Goal: Task Accomplishment & Management: Use online tool/utility

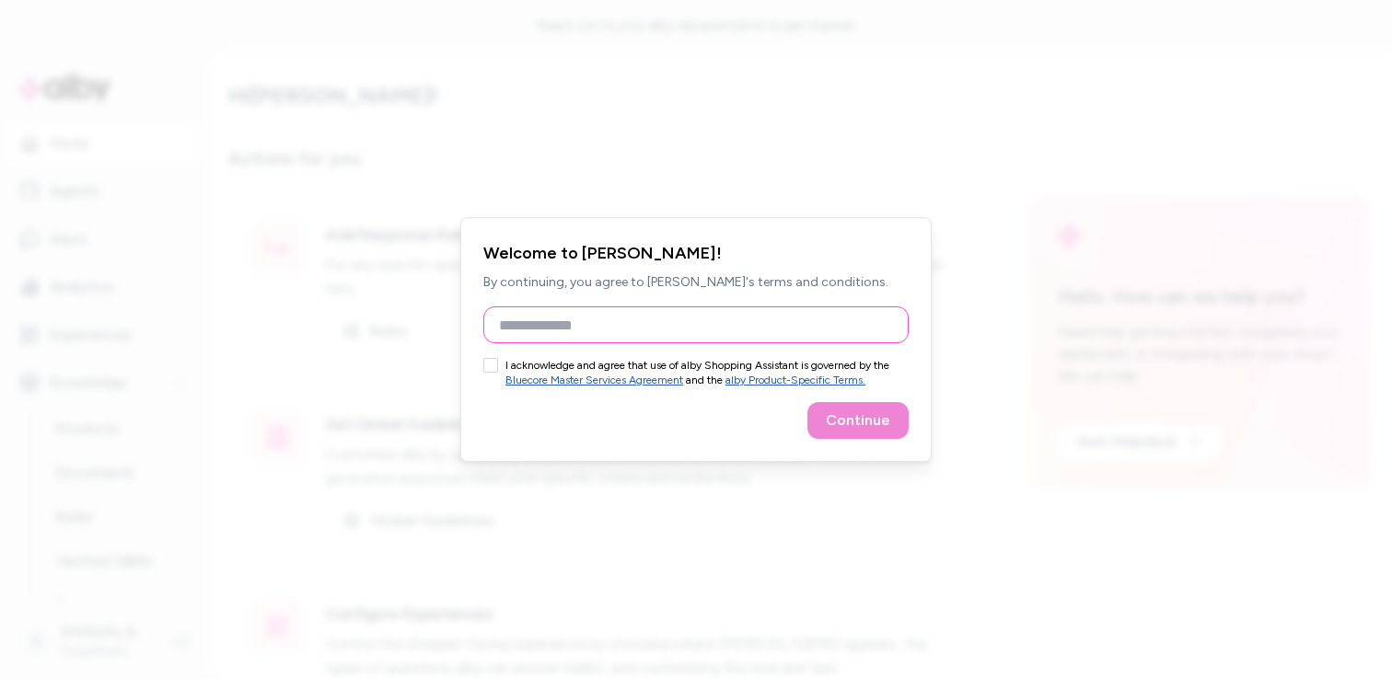
click at [516, 331] on input "Full Name" at bounding box center [695, 325] width 425 height 37
type input "**********"
click at [482, 371] on div "**********" at bounding box center [695, 339] width 471 height 245
click at [488, 368] on button "I acknowledge and agree that use of alby Shopping Assistant is governed by the …" at bounding box center [490, 365] width 15 height 15
click at [842, 432] on button "Continue" at bounding box center [857, 420] width 101 height 37
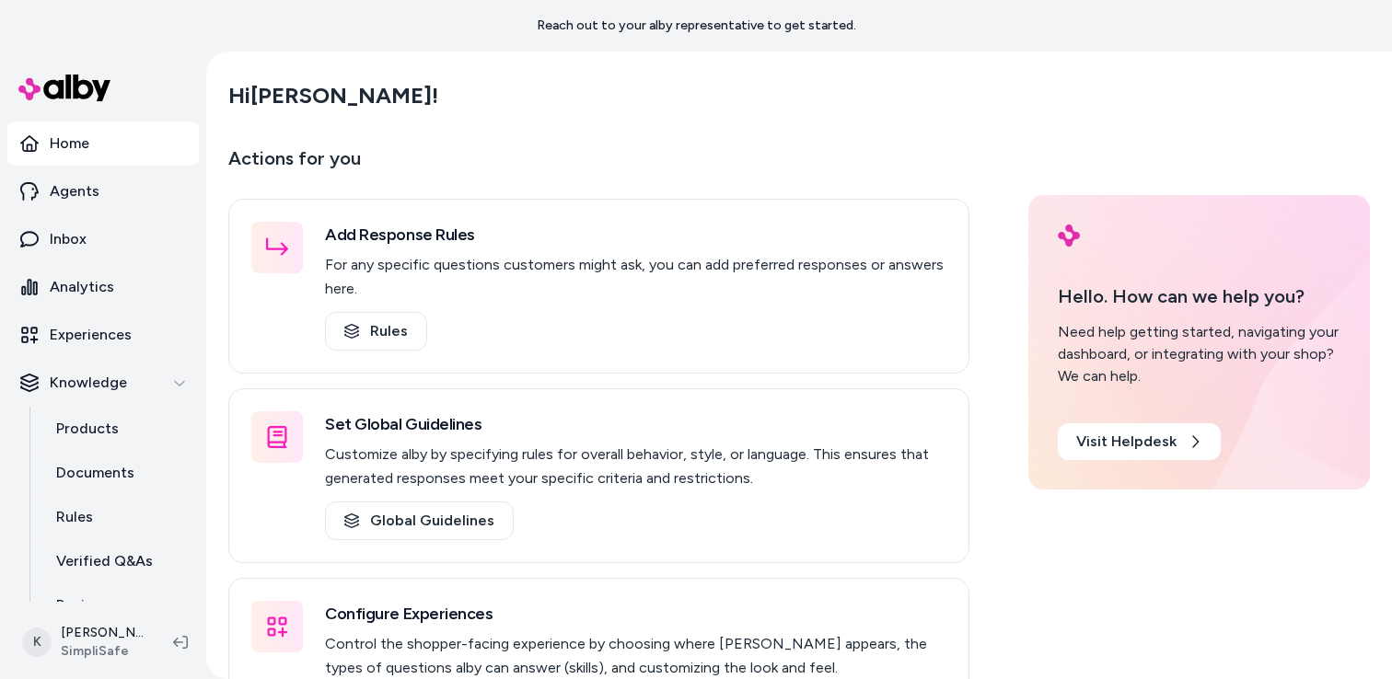
click at [509, 143] on main "Hi [PERSON_NAME] ! Actions for you Add Response Rules For any specific question…" at bounding box center [799, 412] width 1178 height 720
click at [69, 333] on p "Experiences" at bounding box center [91, 335] width 82 height 22
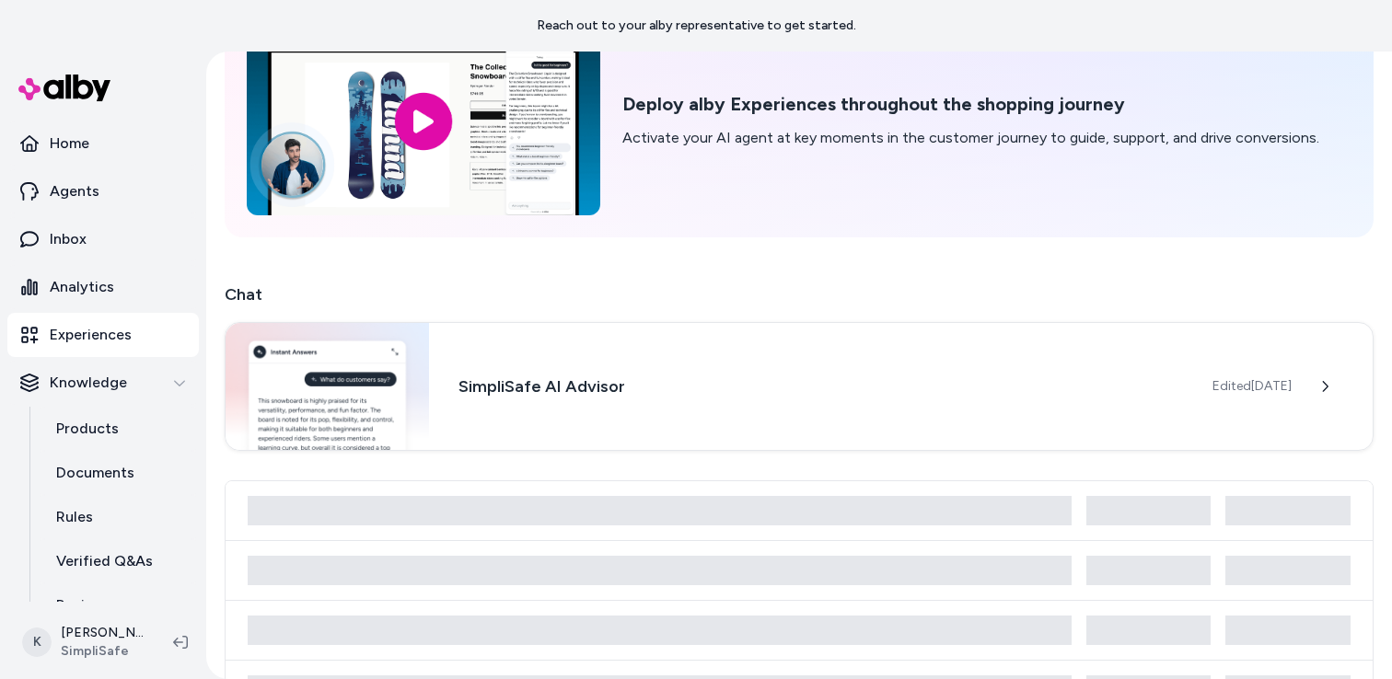
scroll to position [135, 0]
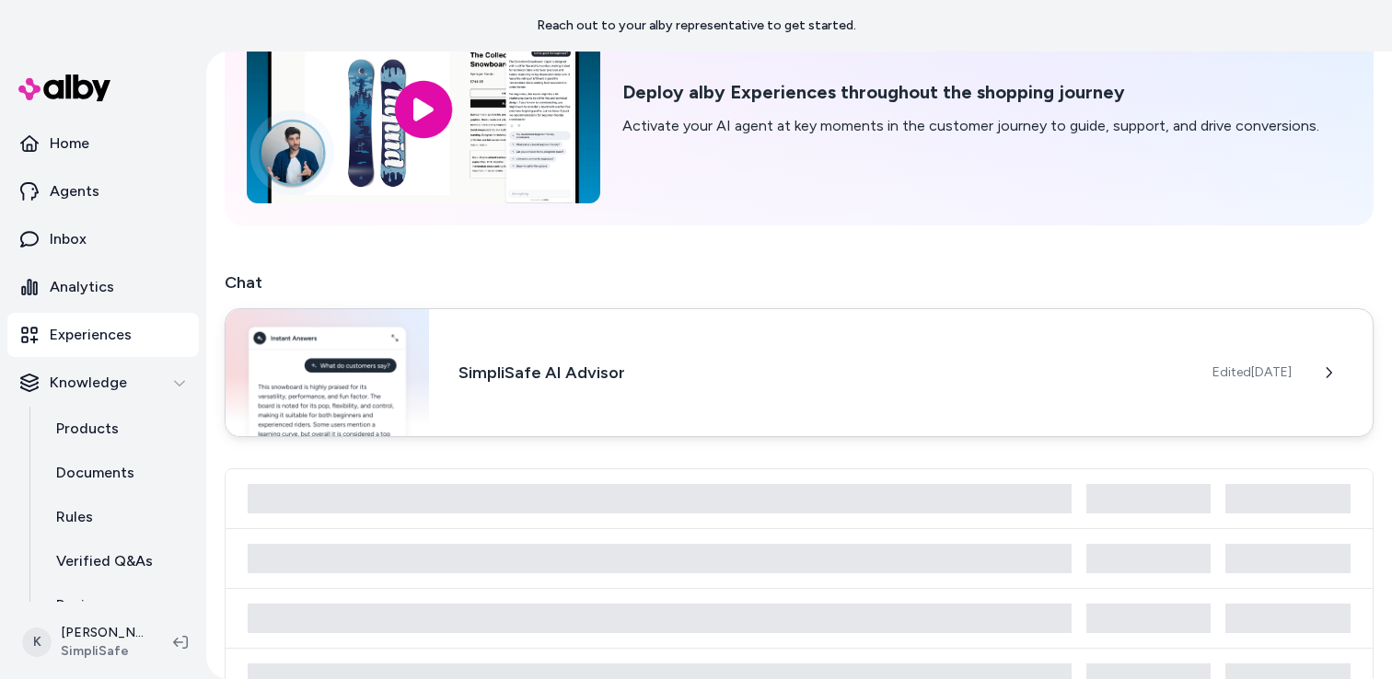
click at [539, 370] on h3 "SimpliSafe AI Advisor" at bounding box center [820, 373] width 725 height 26
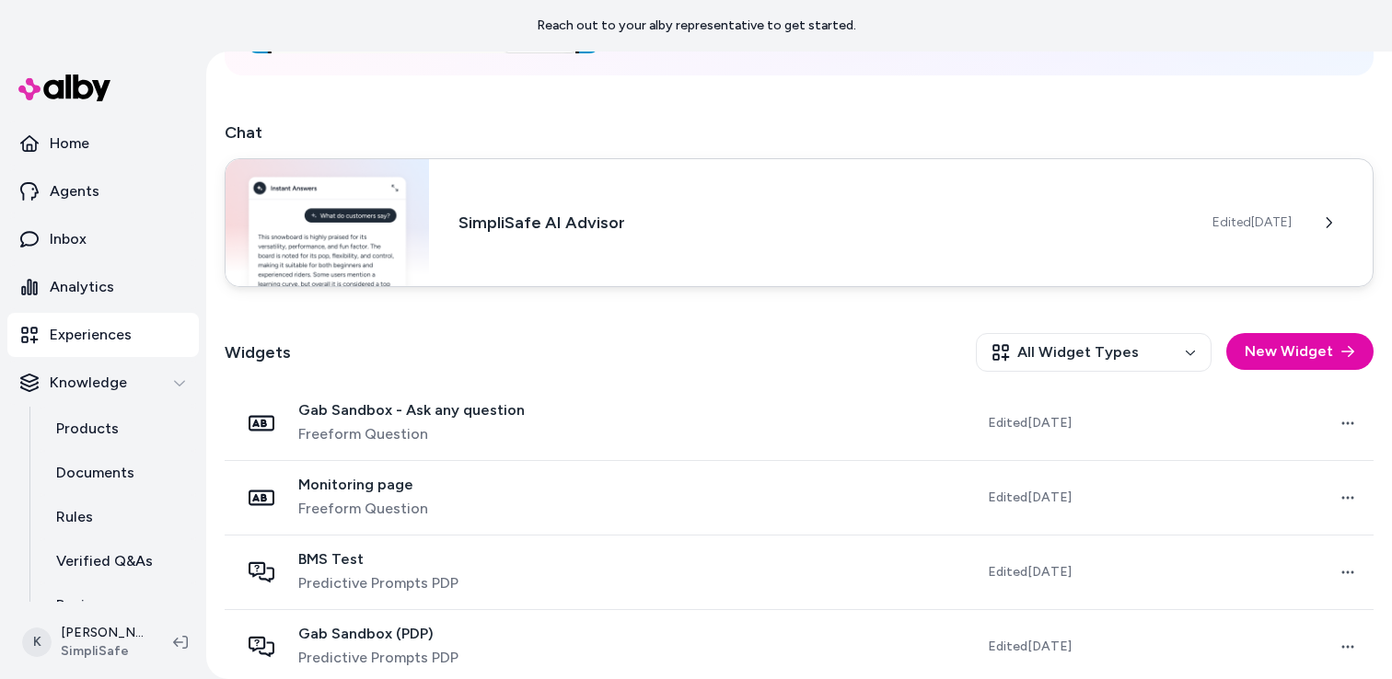
scroll to position [506, 0]
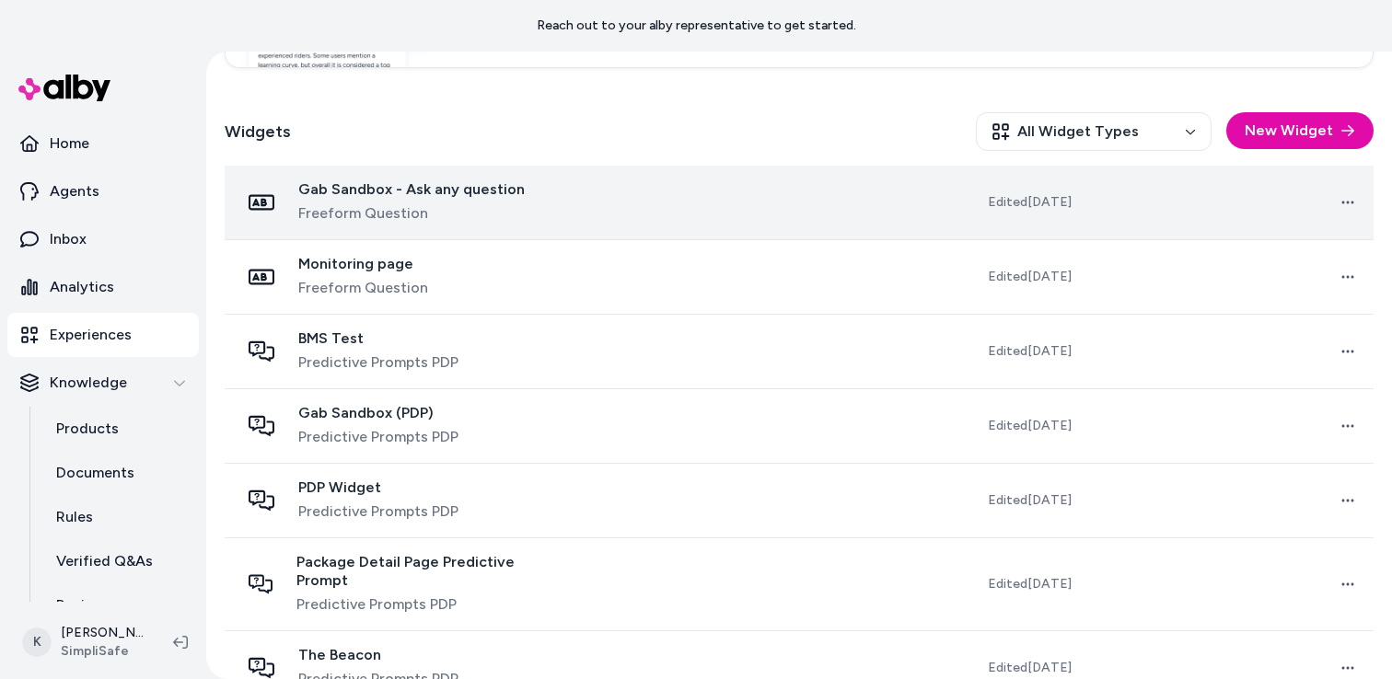
click at [381, 195] on span "Gab Sandbox - Ask any question" at bounding box center [411, 189] width 226 height 18
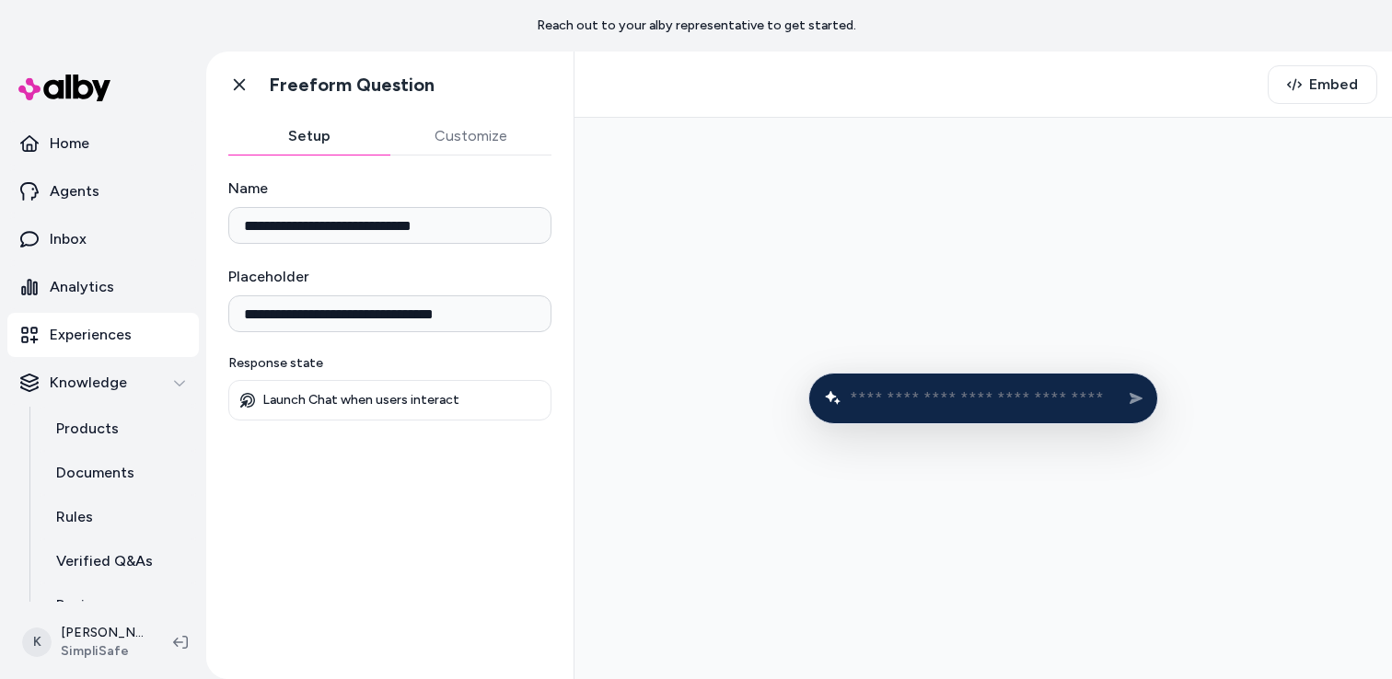
click at [987, 415] on form at bounding box center [983, 399] width 350 height 52
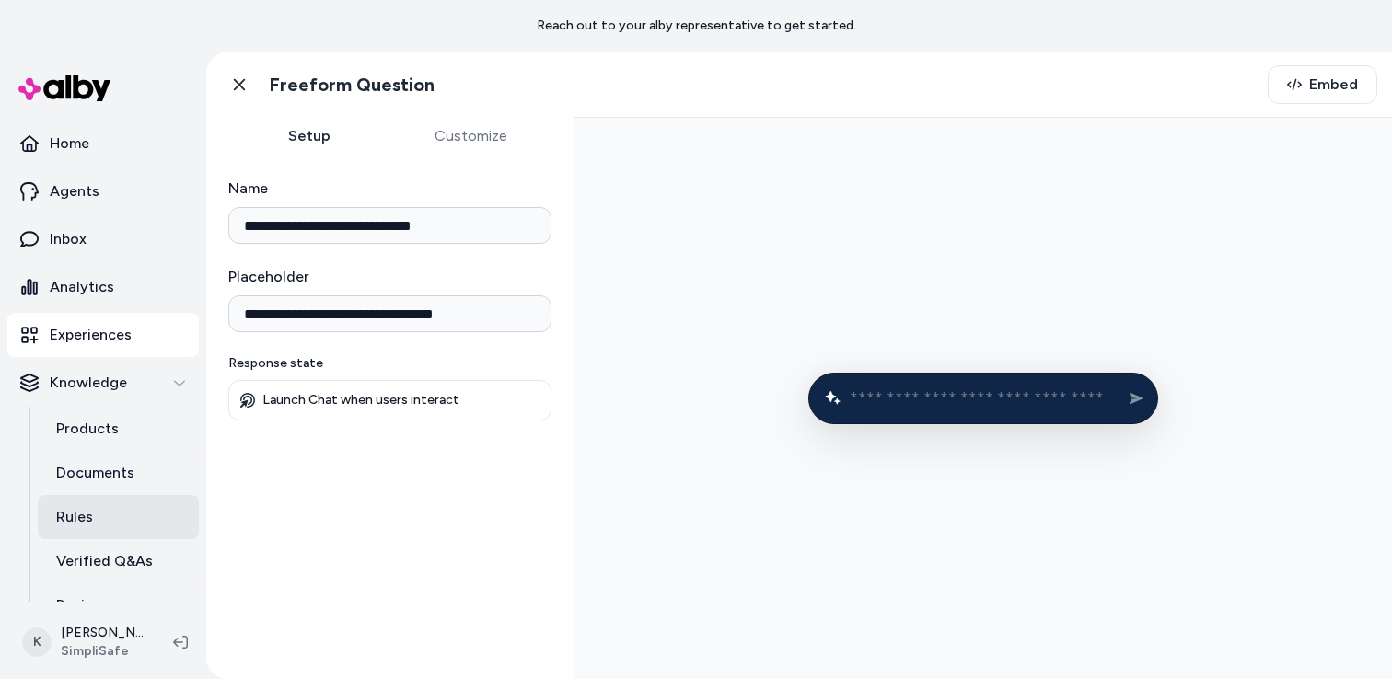
click at [88, 526] on p "Rules" at bounding box center [74, 517] width 37 height 22
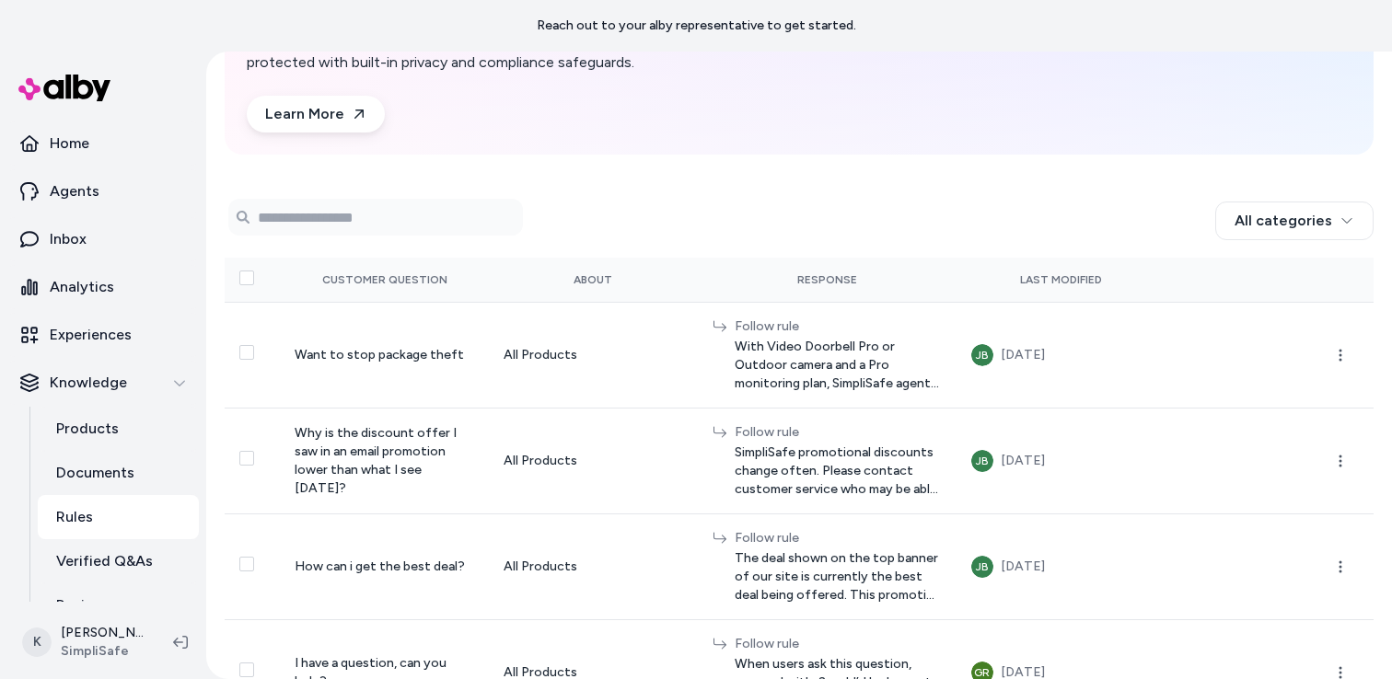
scroll to position [155, 0]
